Goal: Find specific page/section: Find specific page/section

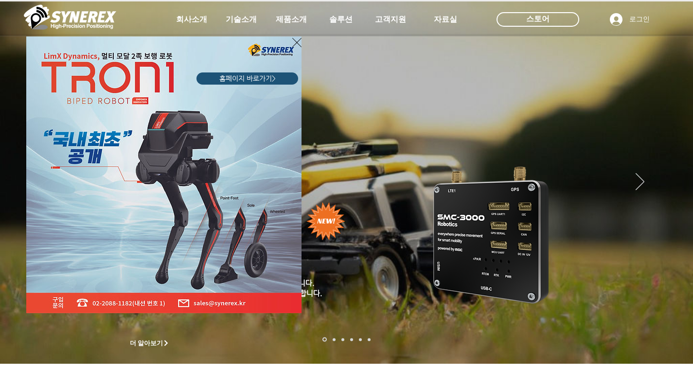
click at [294, 43] on icon "사이트로 돌아가기" at bounding box center [296, 42] width 9 height 12
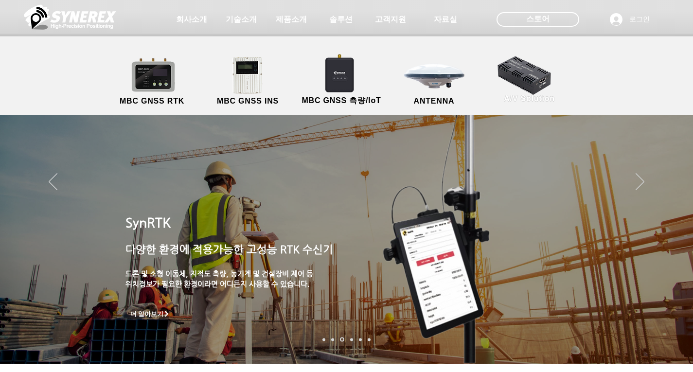
click at [528, 79] on link "A/V Solution" at bounding box center [529, 78] width 87 height 51
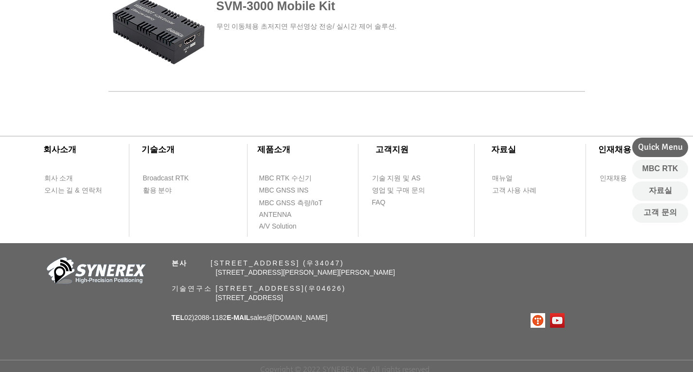
scroll to position [417, 0]
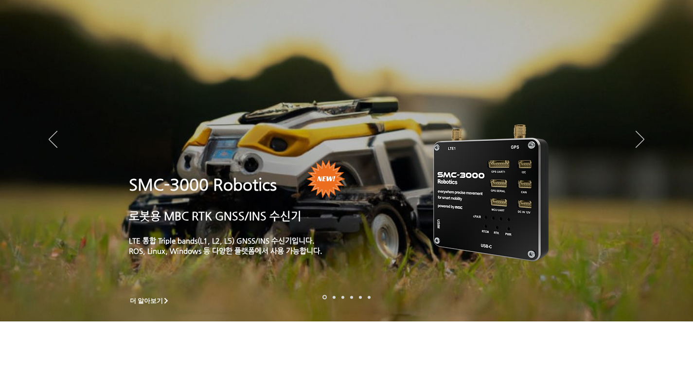
scroll to position [36, 0]
